Goal: Check status

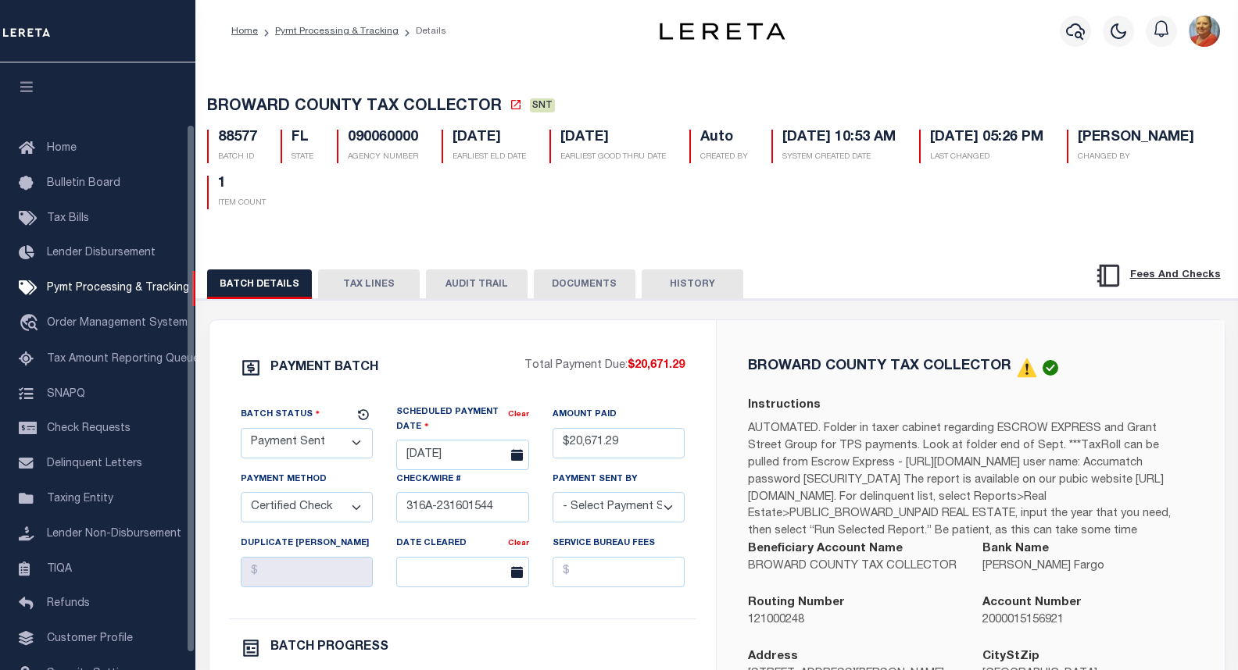
select select "SNT"
select select "CCK"
select select "[PERSON_NAME]"
select select "FDX"
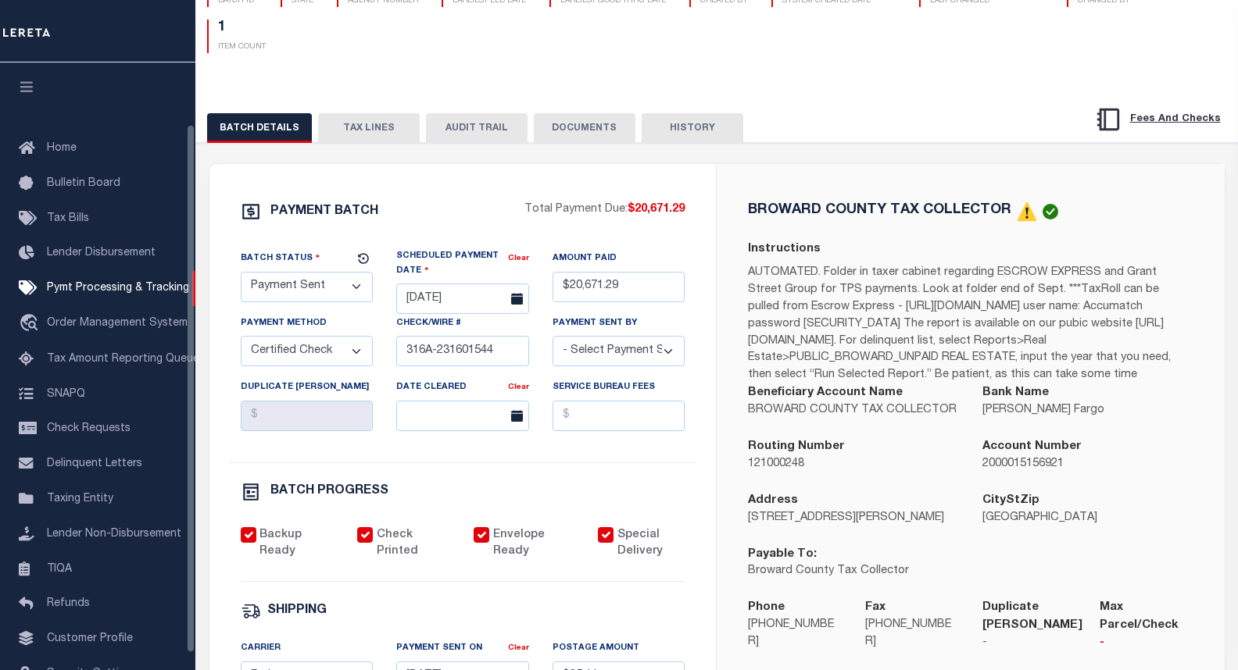
scroll to position [71, 0]
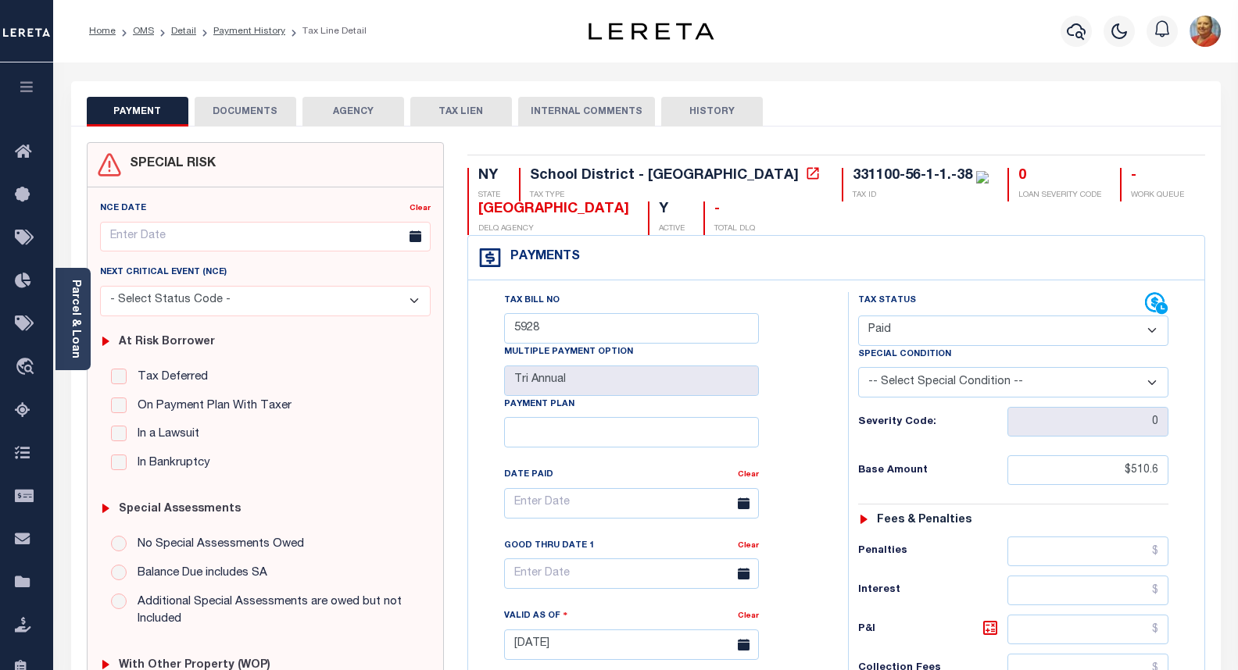
select select "PYD"
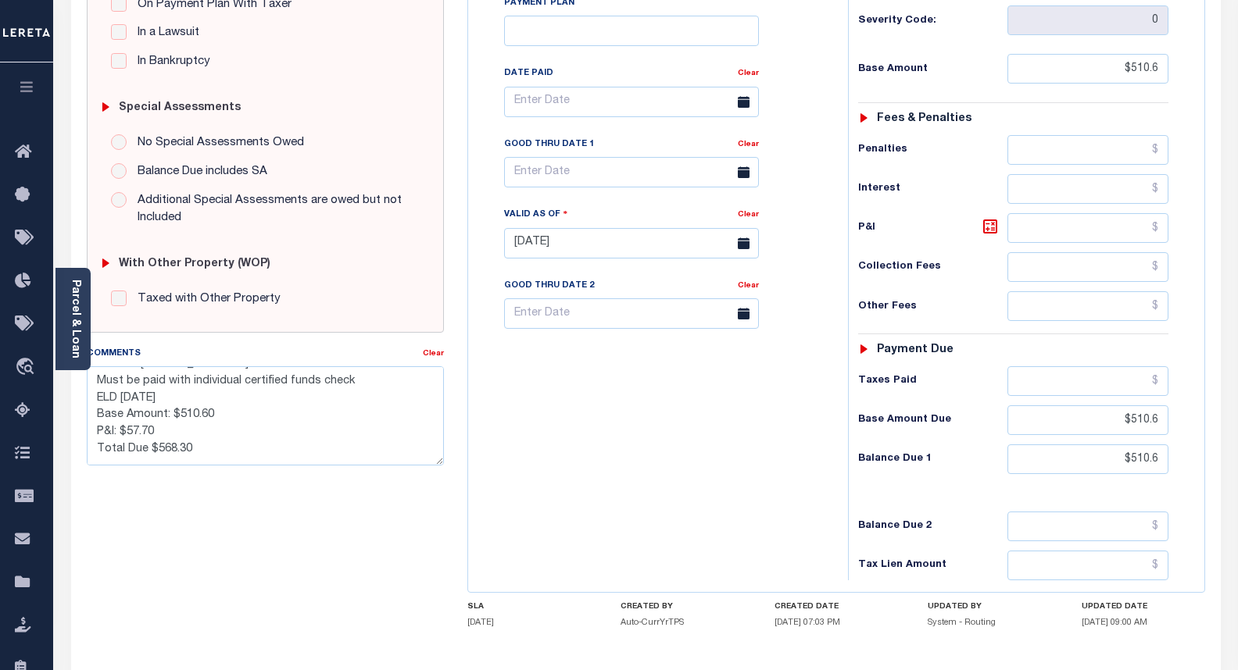
scroll to position [201, 0]
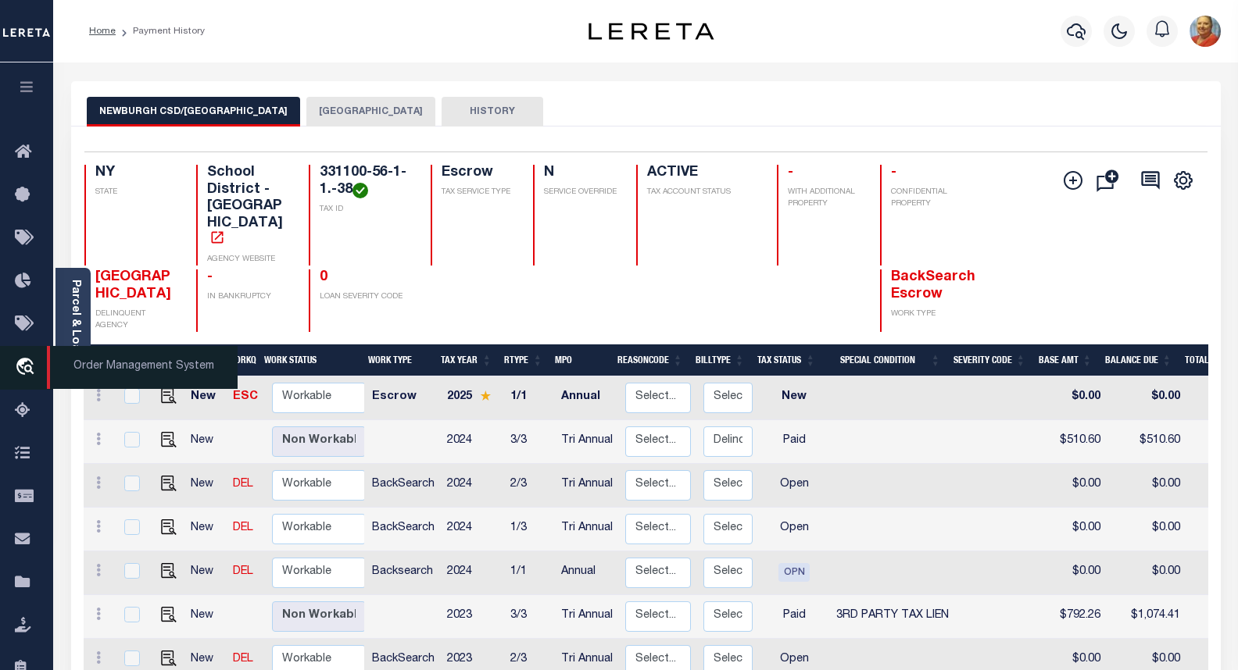
click at [20, 369] on icon "travel_explore" at bounding box center [27, 368] width 25 height 20
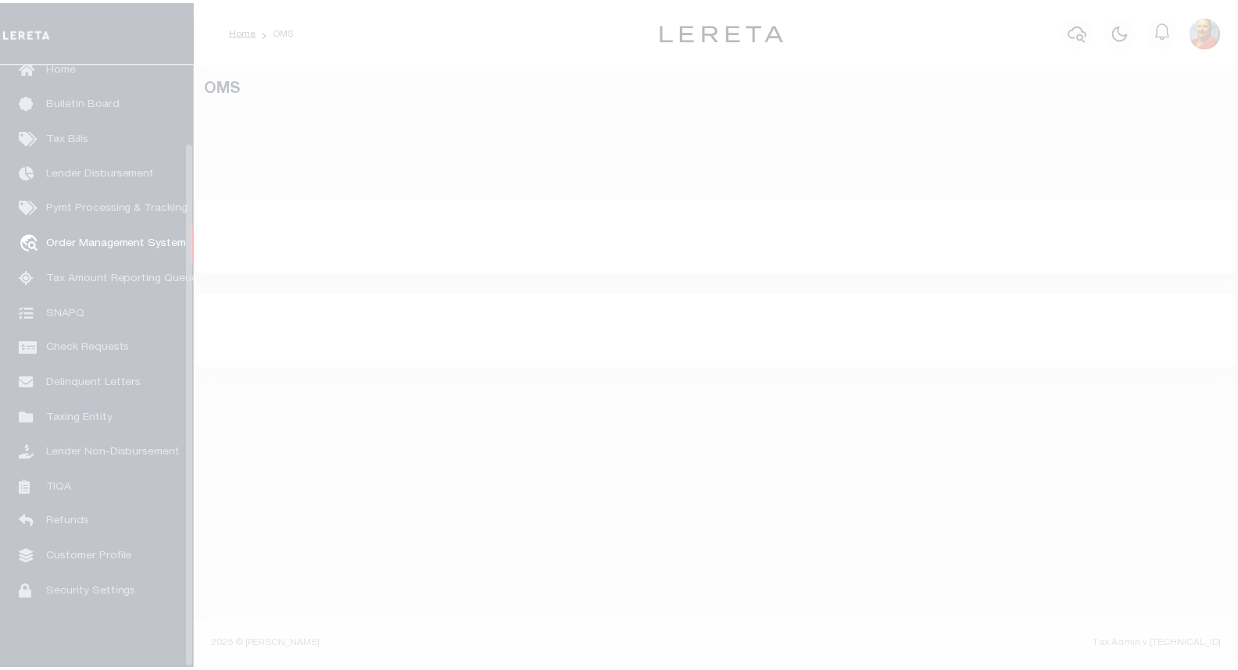
scroll to position [91, 0]
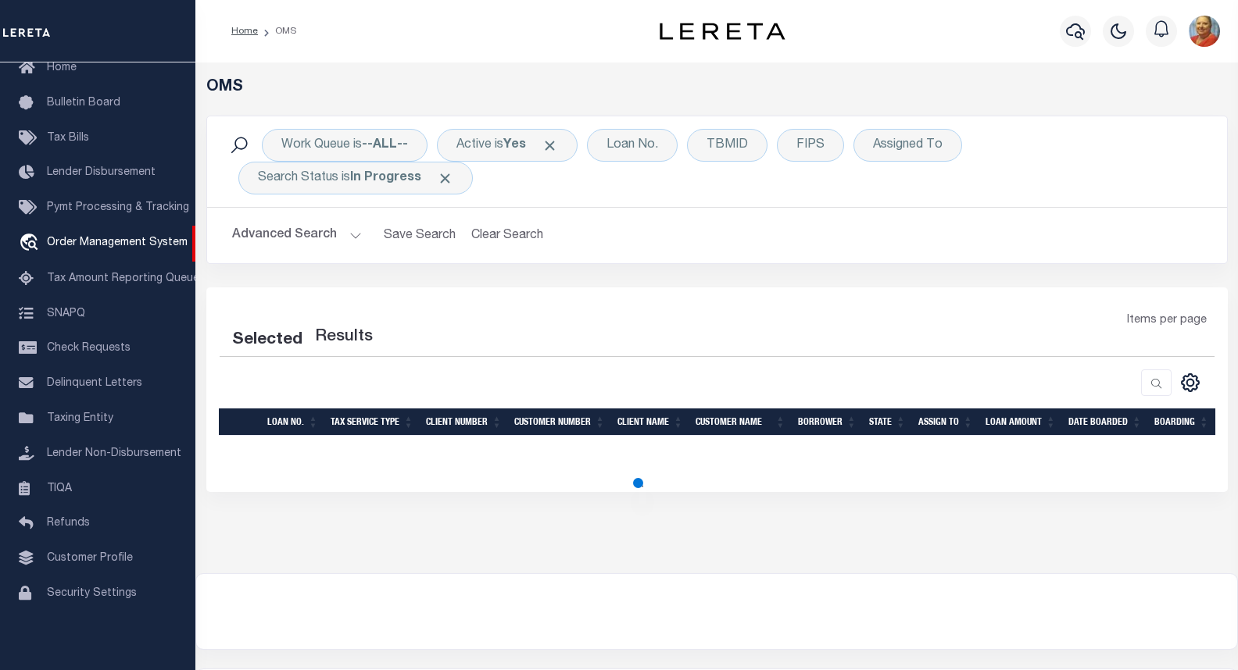
select select "200"
